Goal: Use online tool/utility: Utilize a website feature to perform a specific function

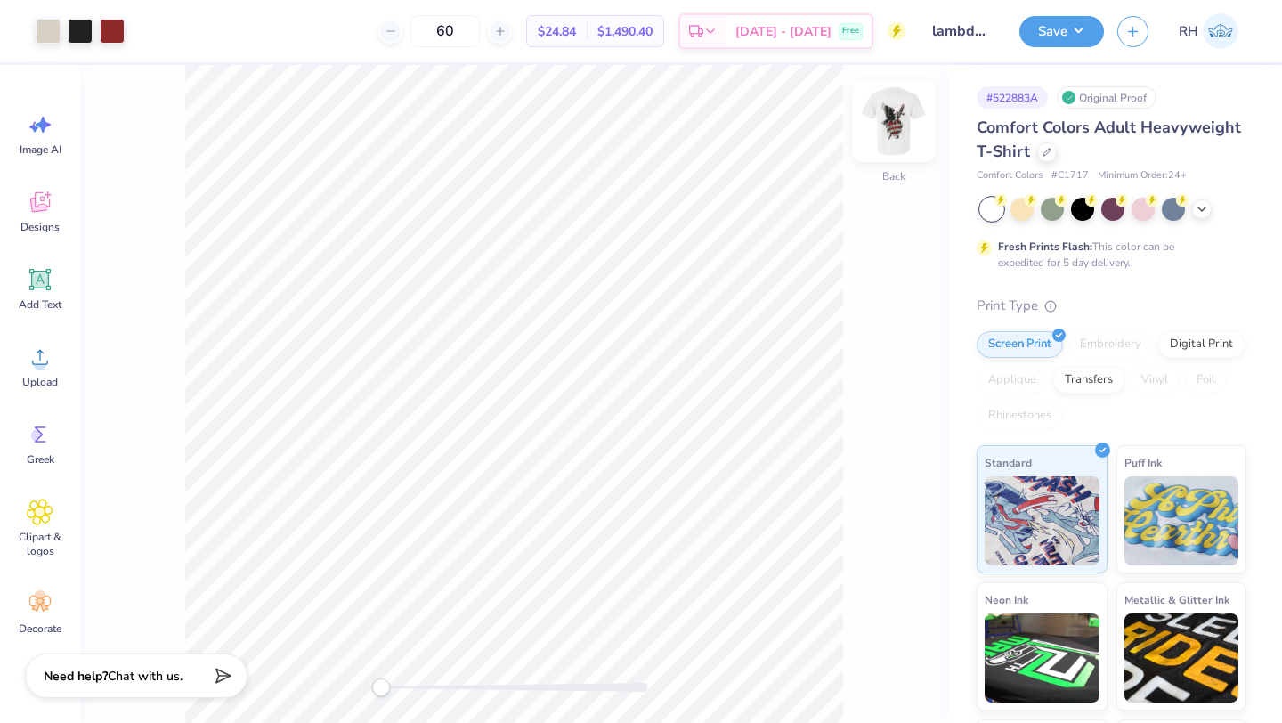
click at [878, 118] on img at bounding box center [894, 120] width 71 height 71
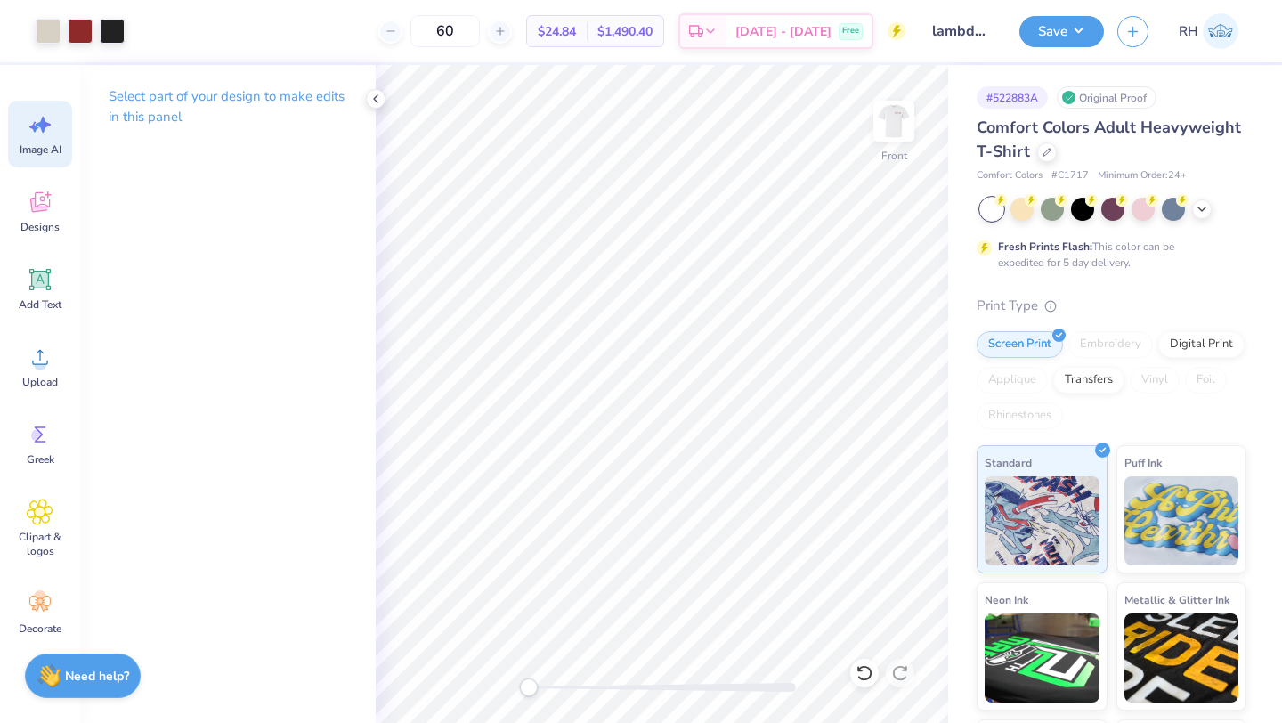
click at [28, 140] on div "Image AI" at bounding box center [40, 134] width 64 height 67
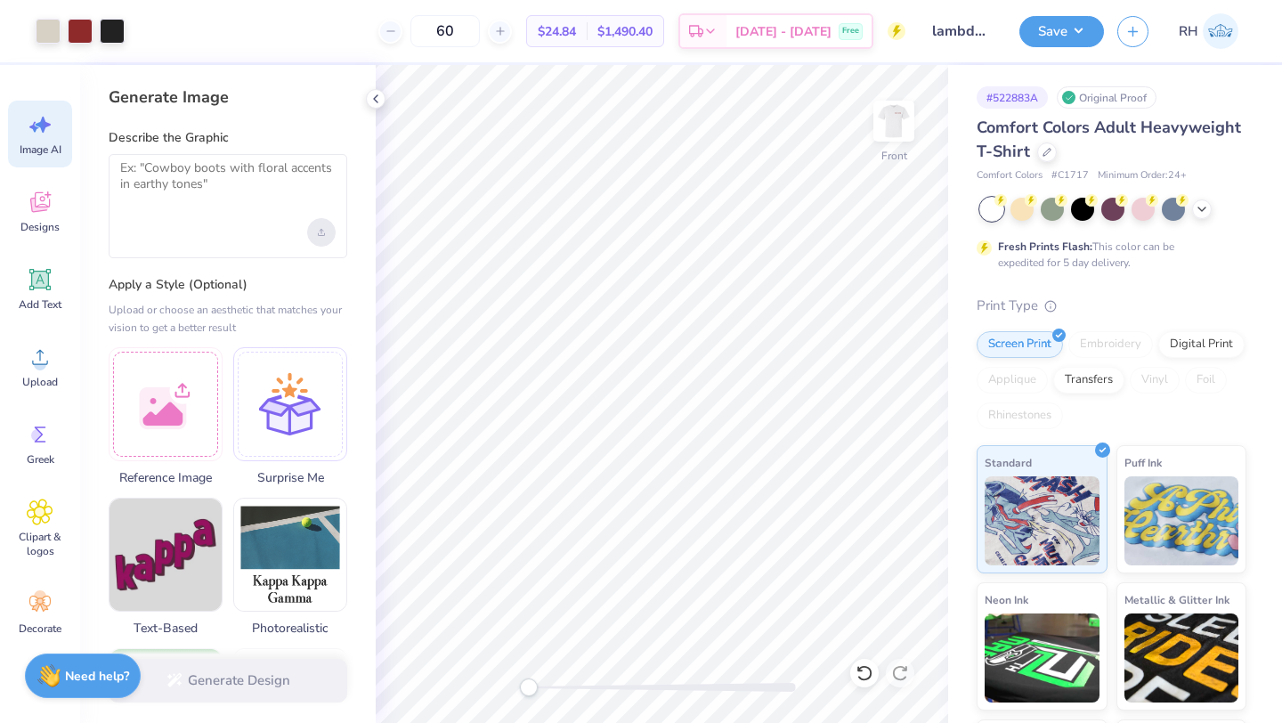
click at [325, 230] on div "Upload image" at bounding box center [321, 232] width 28 height 28
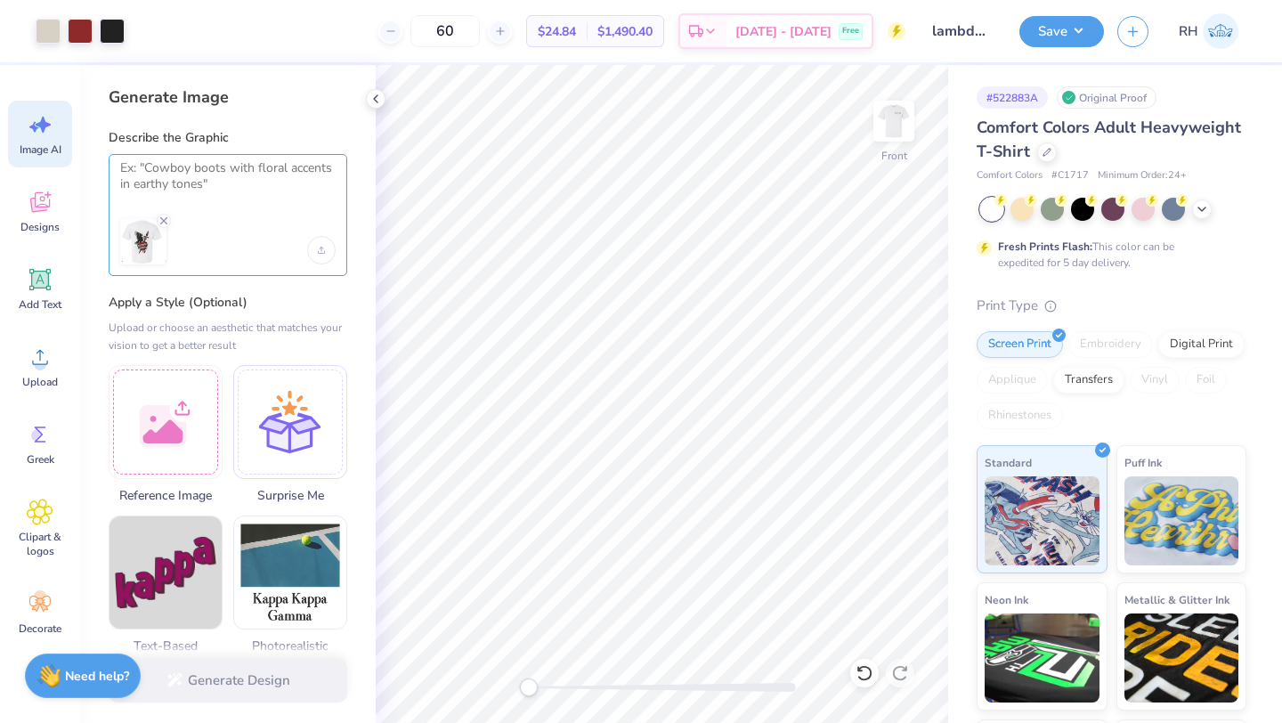
click at [199, 198] on textarea at bounding box center [228, 182] width 216 height 45
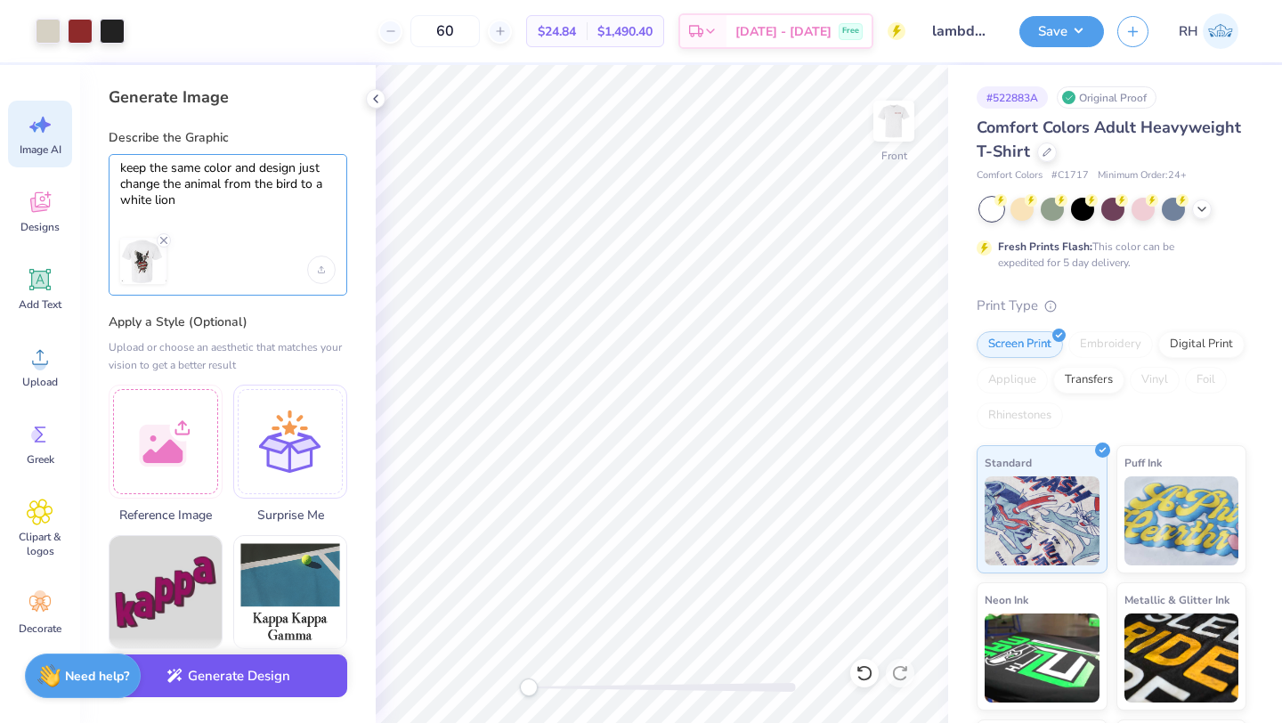
type textarea "keep the same color and design just change the animal from the bird to a white …"
click at [211, 676] on button "Generate Design" at bounding box center [228, 677] width 239 height 44
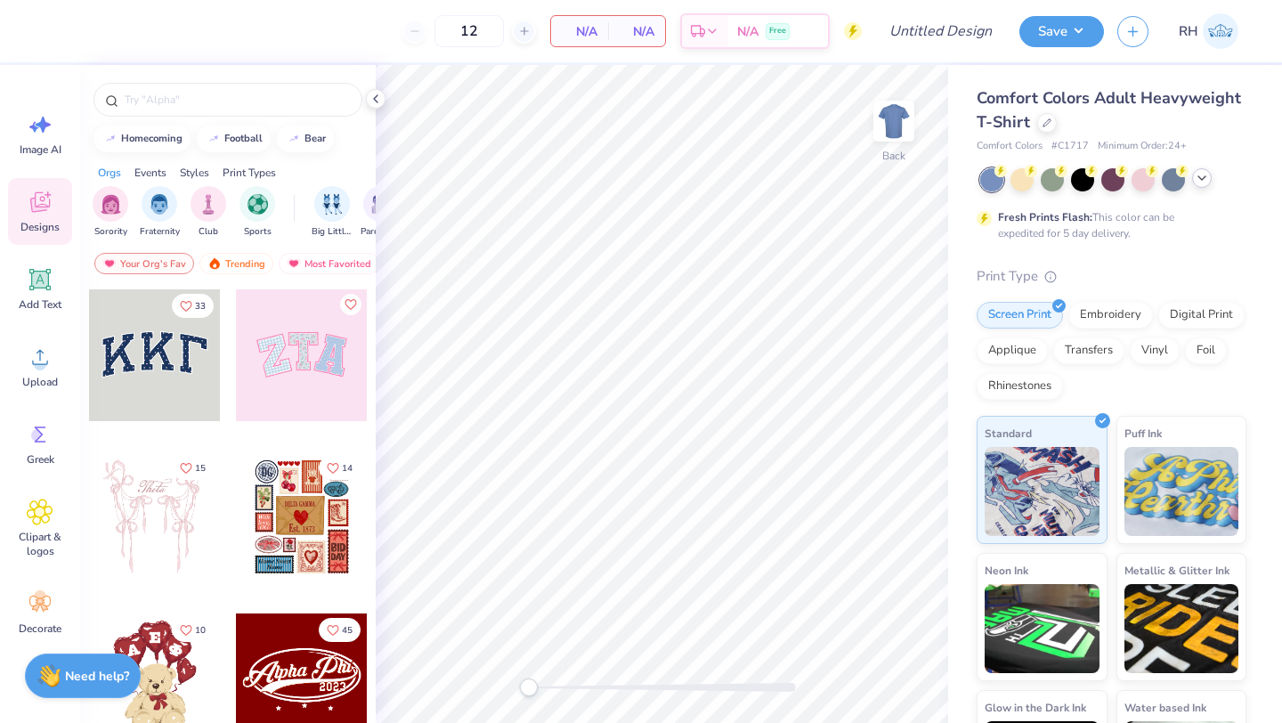
click at [1198, 178] on icon at bounding box center [1202, 178] width 14 height 14
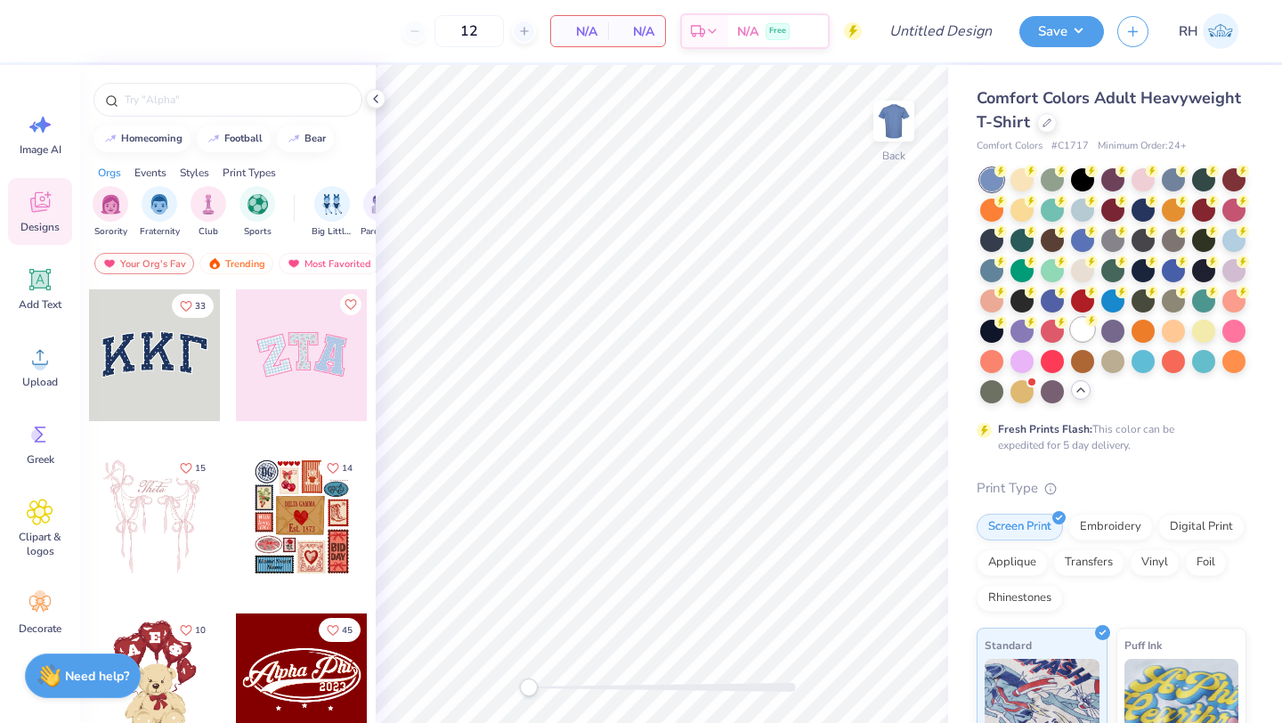
click at [1085, 328] on div at bounding box center [1082, 329] width 23 height 23
click at [891, 114] on img at bounding box center [894, 120] width 71 height 71
click at [41, 145] on span "Image AI" at bounding box center [41, 149] width 42 height 14
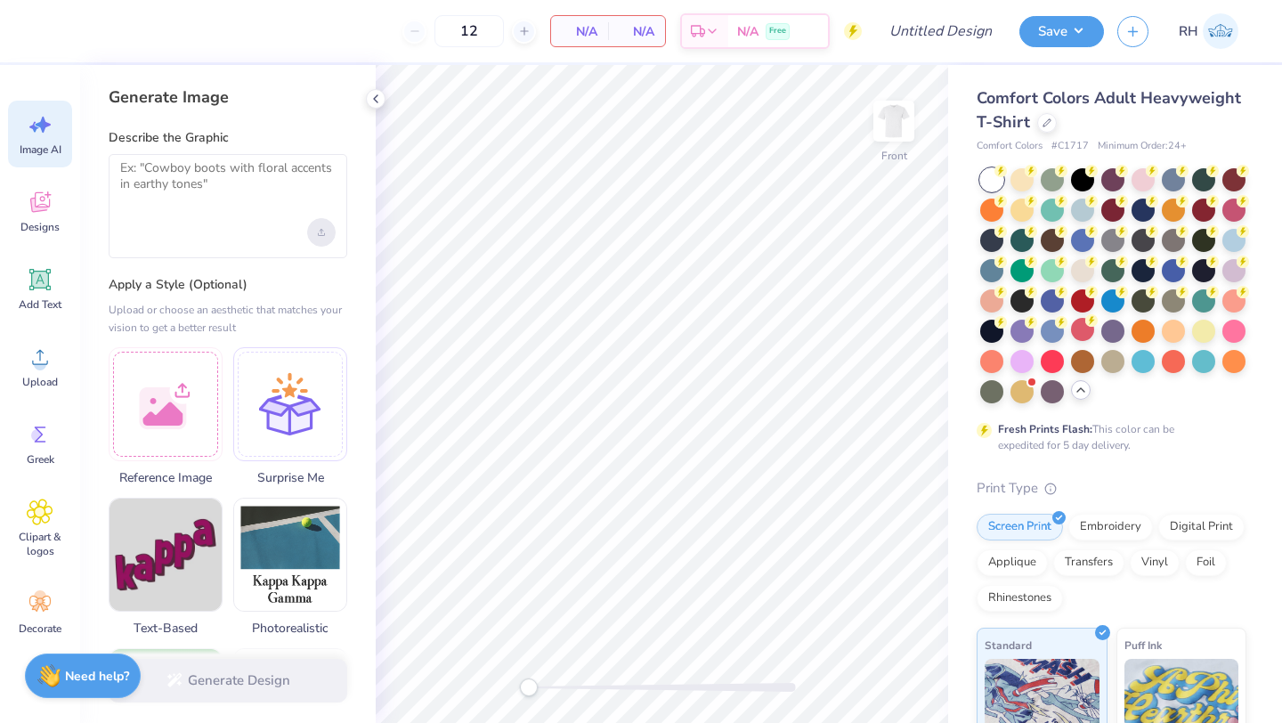
click at [319, 231] on icon "Upload image" at bounding box center [321, 232] width 7 height 7
click at [322, 237] on div "Upload image" at bounding box center [321, 232] width 28 height 28
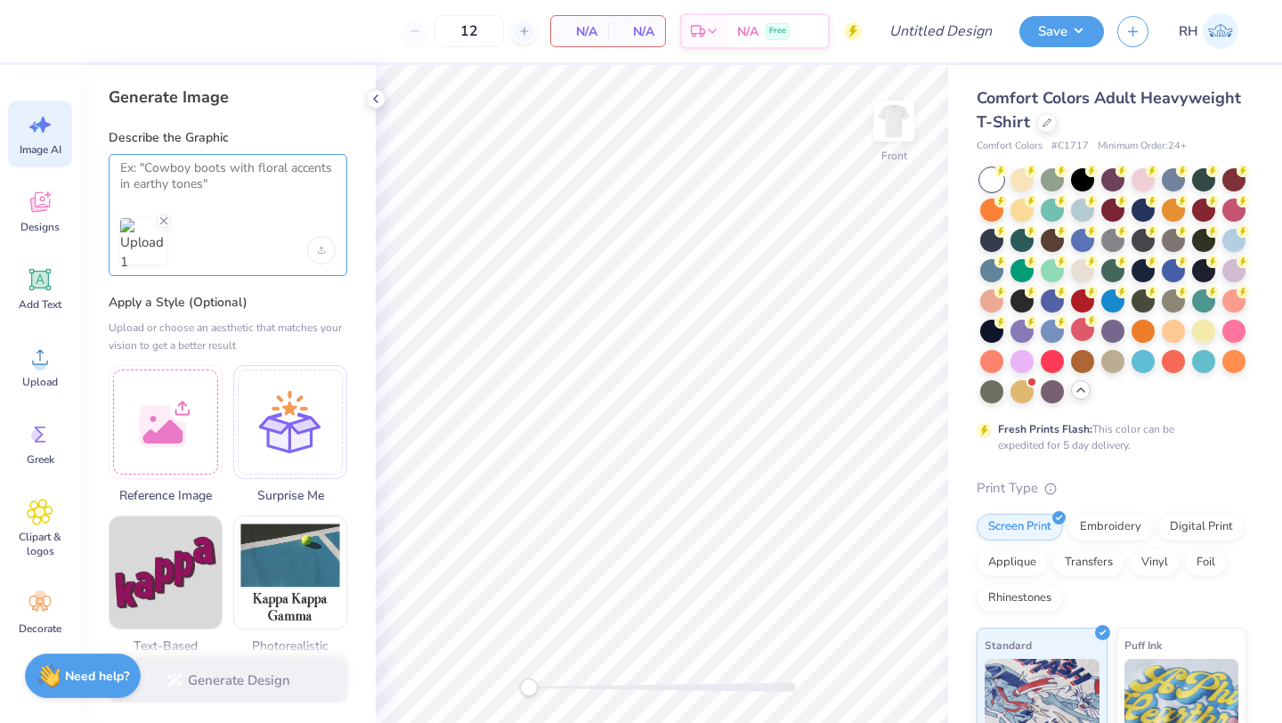
click at [213, 174] on textarea at bounding box center [228, 182] width 216 height 45
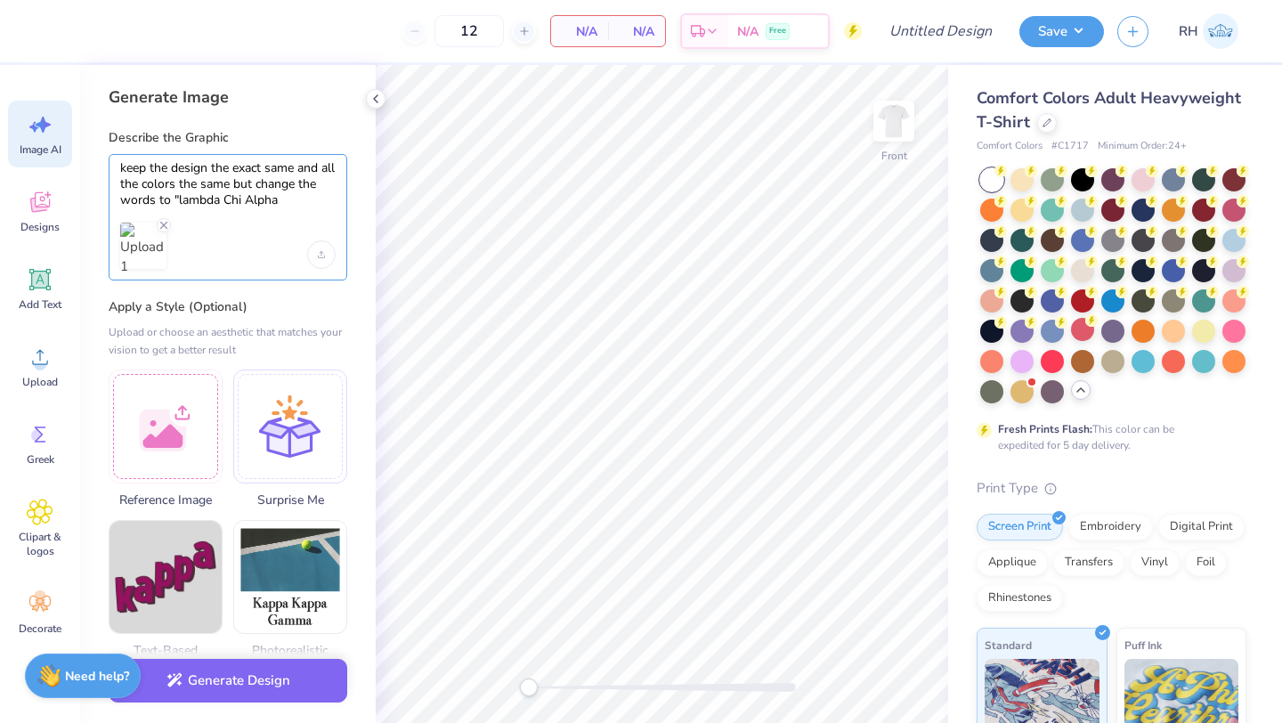
drag, startPoint x: 131, startPoint y: 189, endPoint x: 141, endPoint y: 189, distance: 9.8
click at [133, 189] on textarea "keep the design the exact same and all the colors the same but change the words…" at bounding box center [228, 184] width 216 height 49
click at [179, 198] on textarea "keep the design the exact same and all the colors the same but change the words…" at bounding box center [228, 184] width 216 height 49
click at [182, 200] on textarea "keep the design the exact same and all the colors the same but change the words…" at bounding box center [228, 184] width 216 height 49
click at [290, 195] on textarea "keep the design the exact same and all the colors the same but change the words…" at bounding box center [228, 184] width 216 height 49
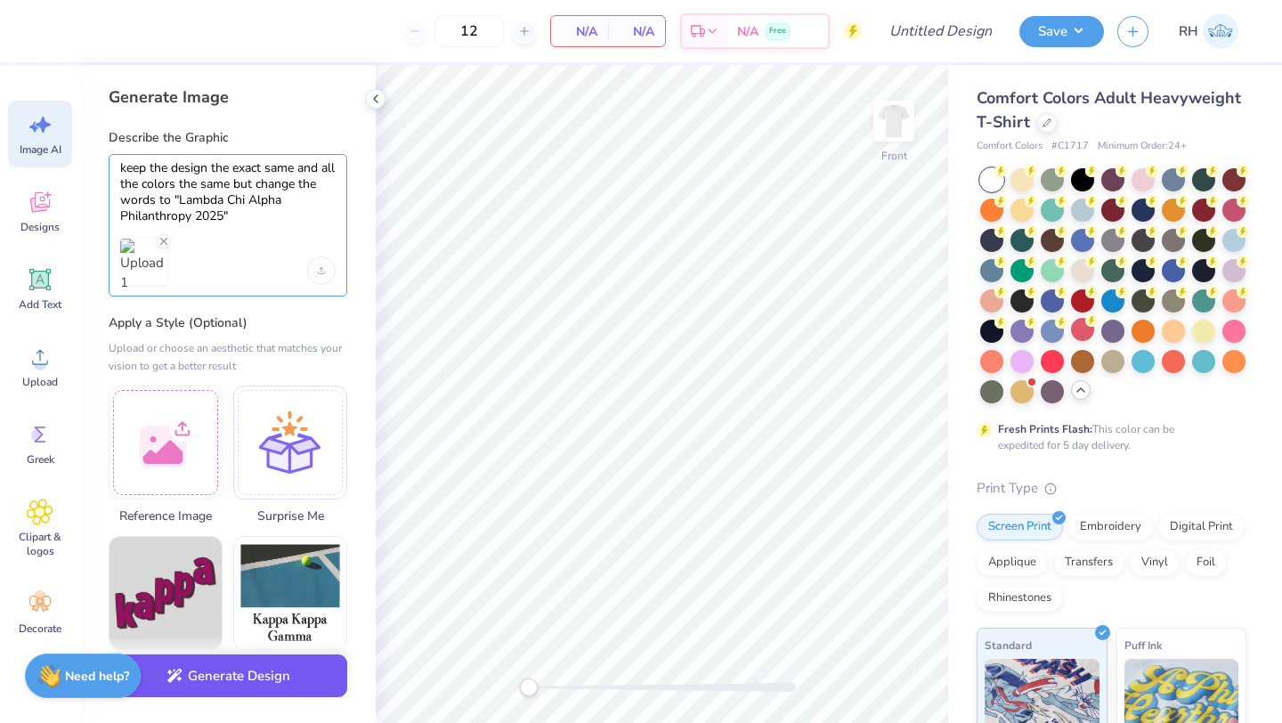
type textarea "keep the design the exact same and all the colors the same but change the words…"
click at [298, 672] on button "Generate Design" at bounding box center [228, 677] width 239 height 44
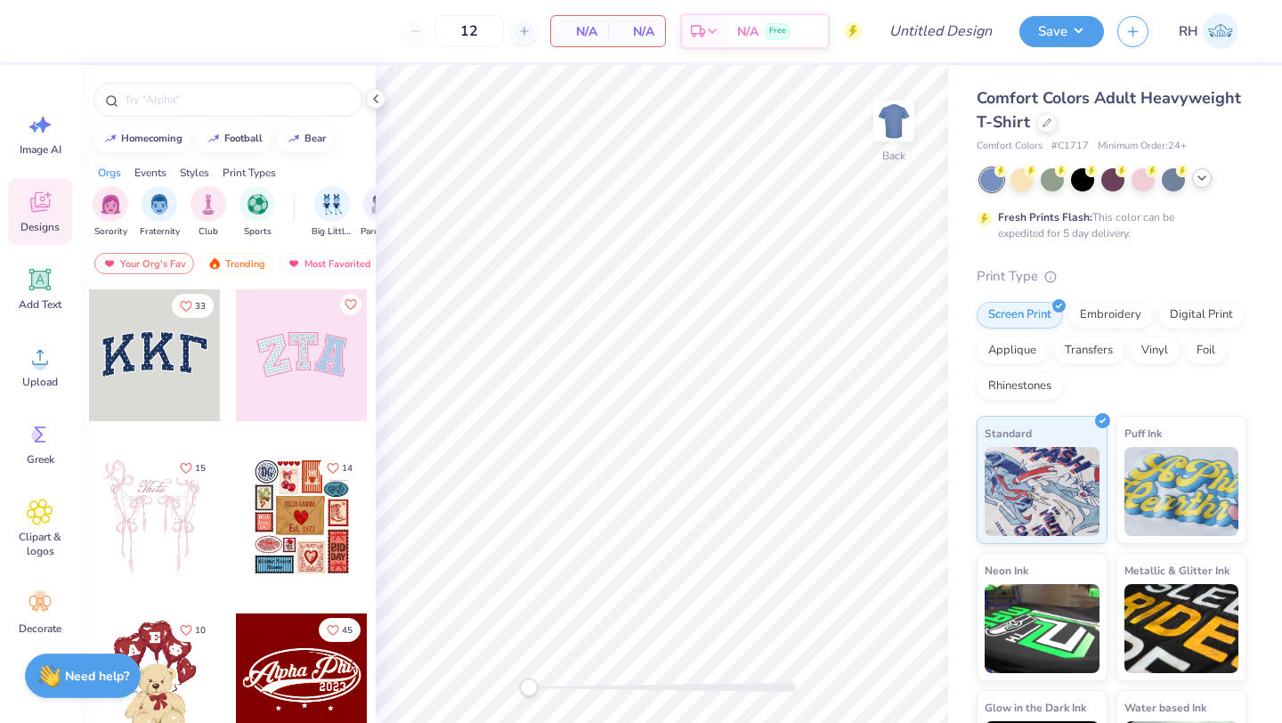
click at [1201, 184] on div at bounding box center [1203, 178] width 20 height 20
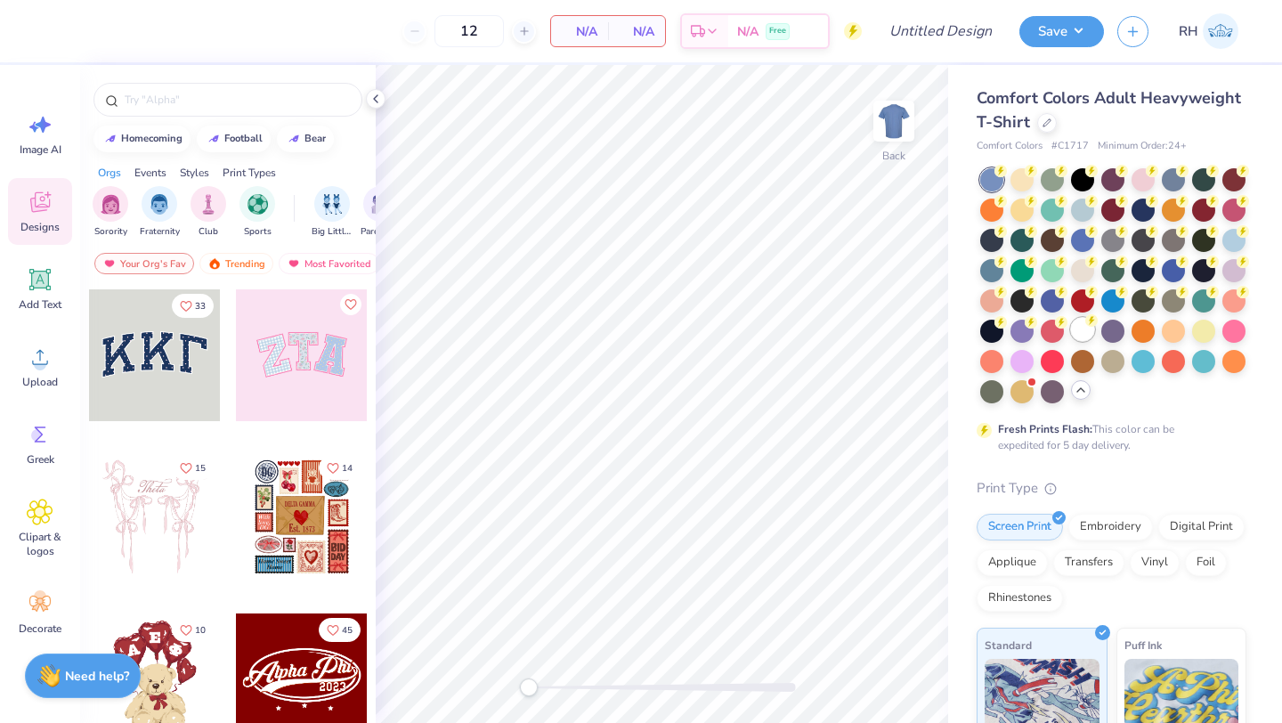
click at [1083, 327] on div at bounding box center [1082, 329] width 23 height 23
click at [167, 208] on img "filter for Fraternity" at bounding box center [160, 202] width 20 height 20
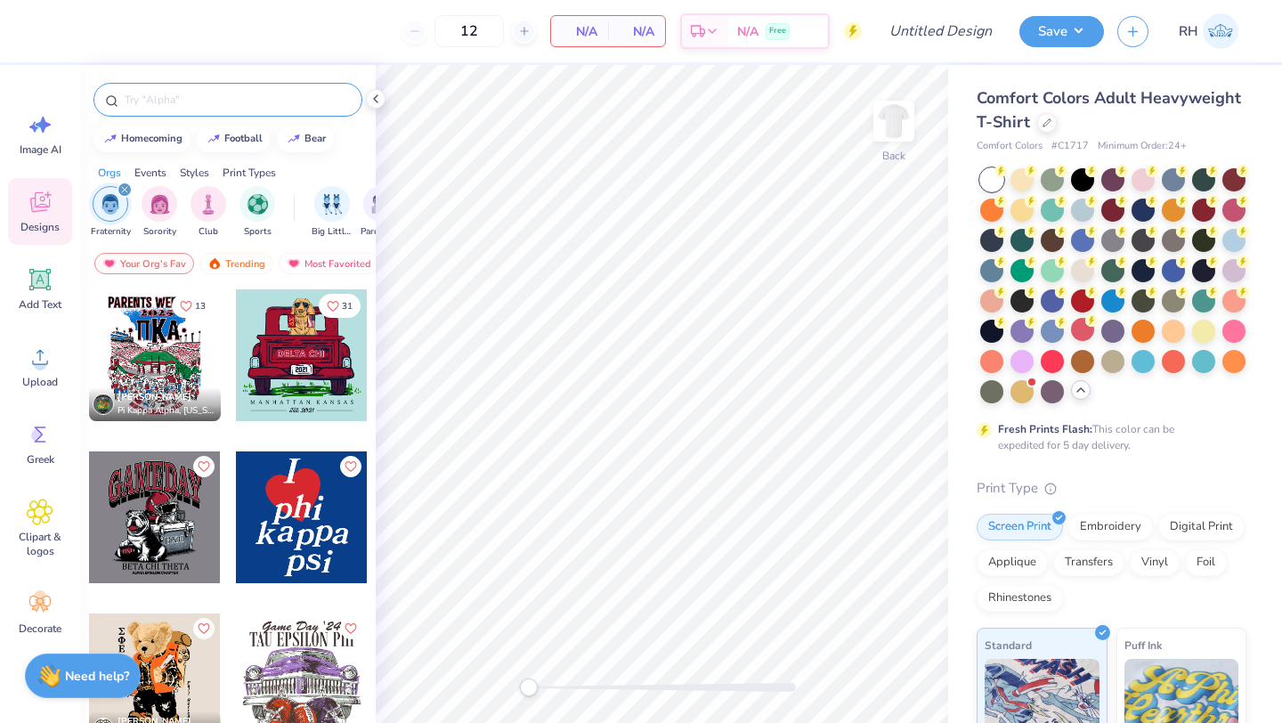
click at [157, 102] on input "text" at bounding box center [237, 100] width 228 height 18
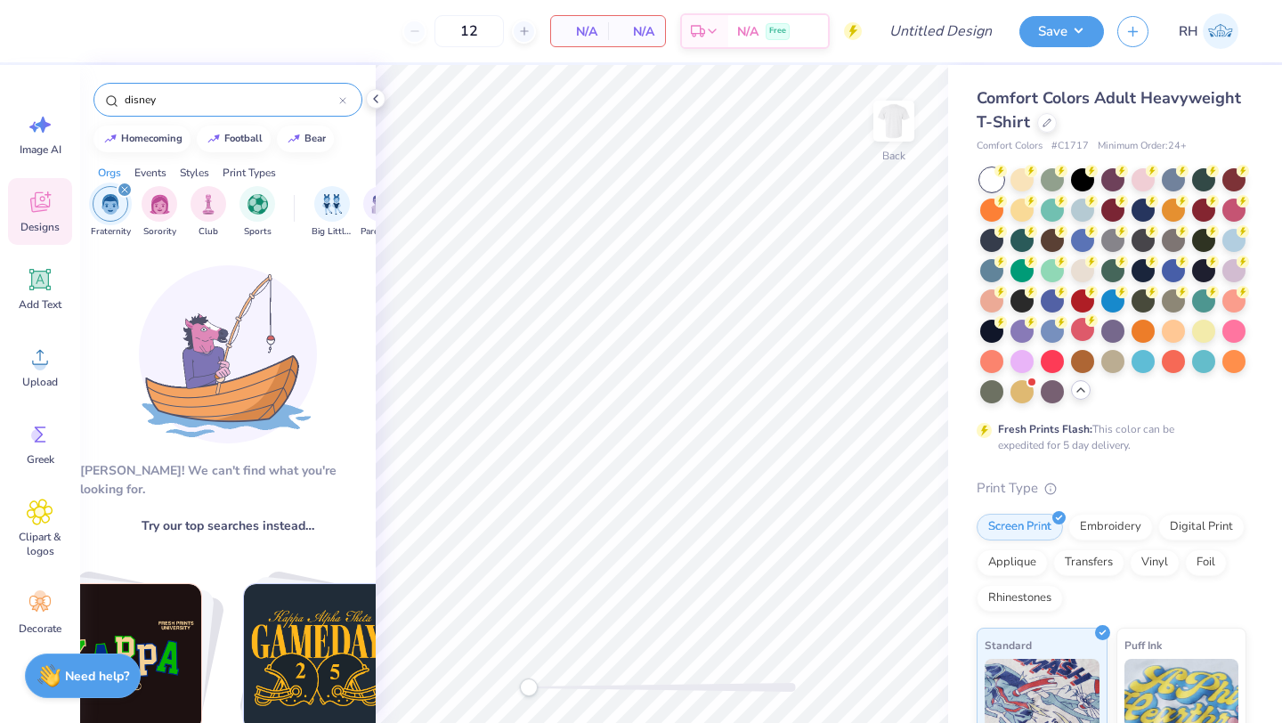
type input "disney"
click at [36, 115] on icon at bounding box center [40, 124] width 27 height 27
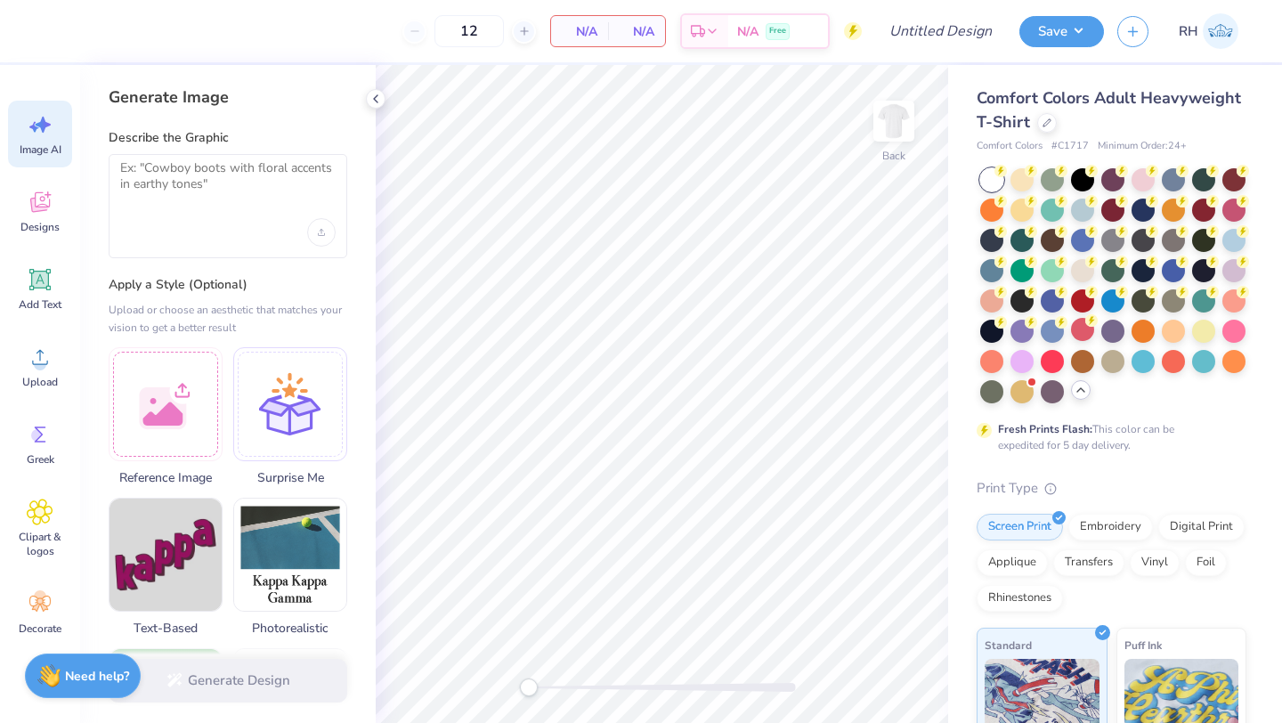
click at [188, 212] on div at bounding box center [228, 206] width 239 height 104
click at [178, 198] on textarea at bounding box center [228, 182] width 216 height 45
click at [322, 237] on div "Upload image" at bounding box center [321, 232] width 28 height 28
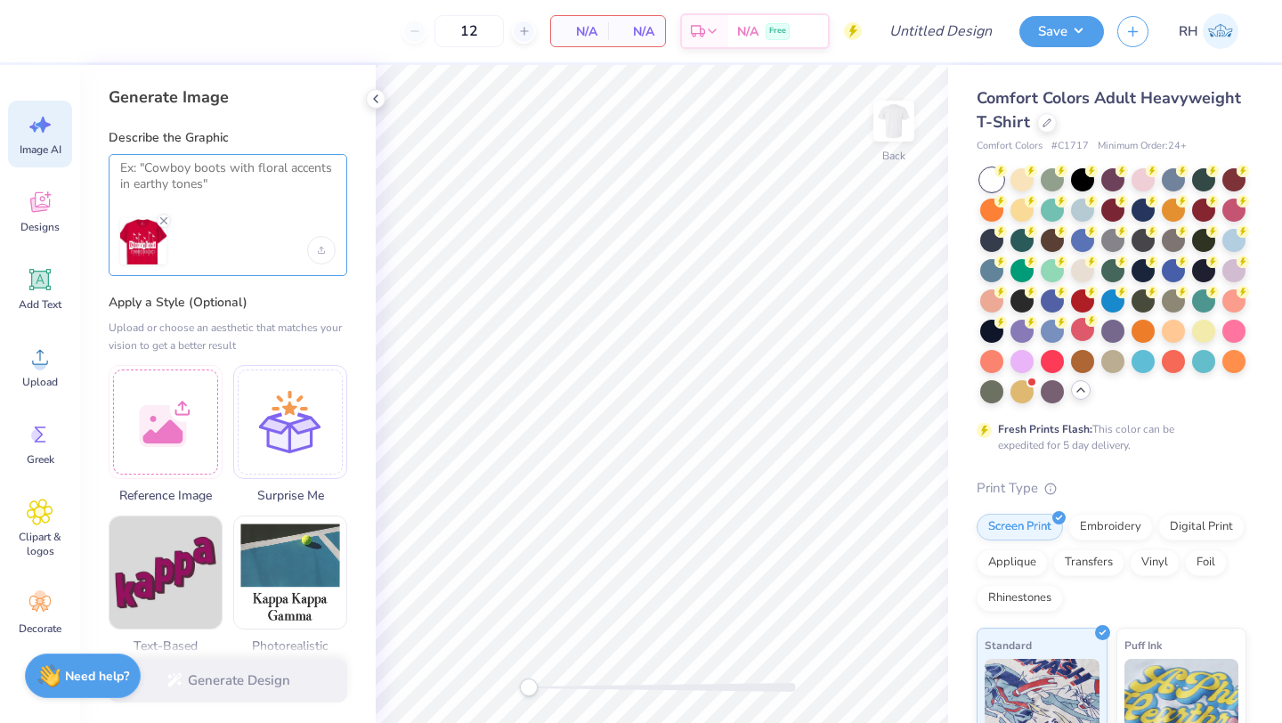
click at [199, 179] on textarea at bounding box center [228, 182] width 216 height 45
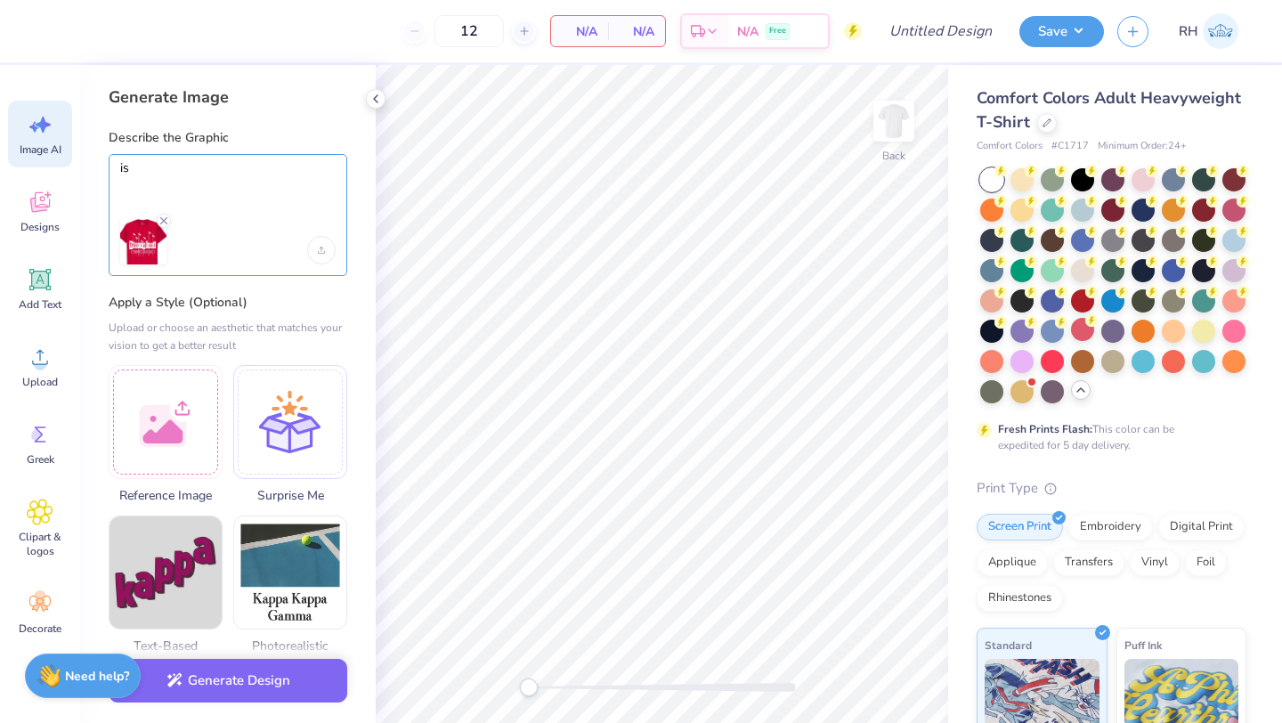
type textarea "i"
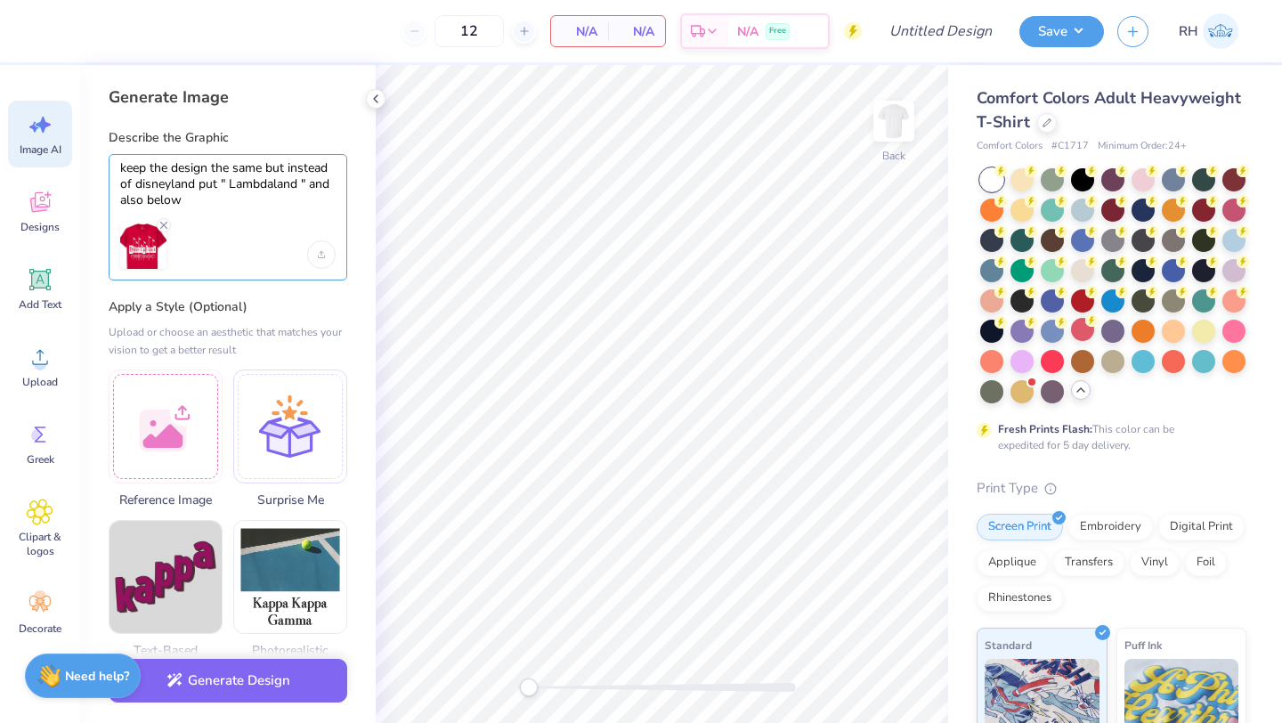
type textarea "keep the design the same but instead of disneyland put " Lambdaland " and also …"
